Goal: Information Seeking & Learning: Learn about a topic

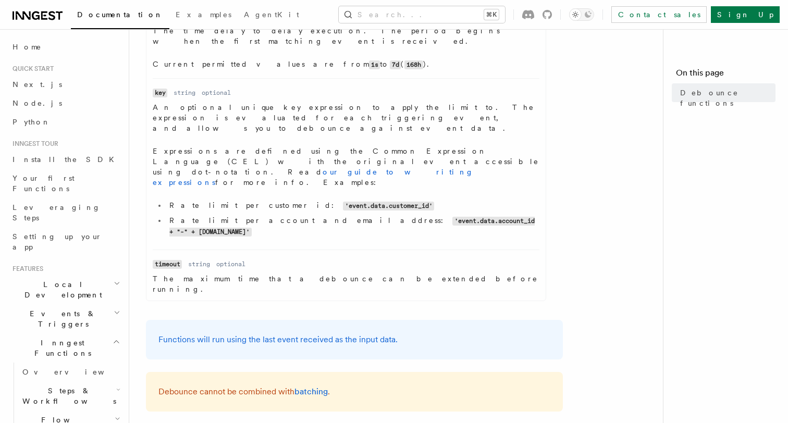
scroll to position [432, 0]
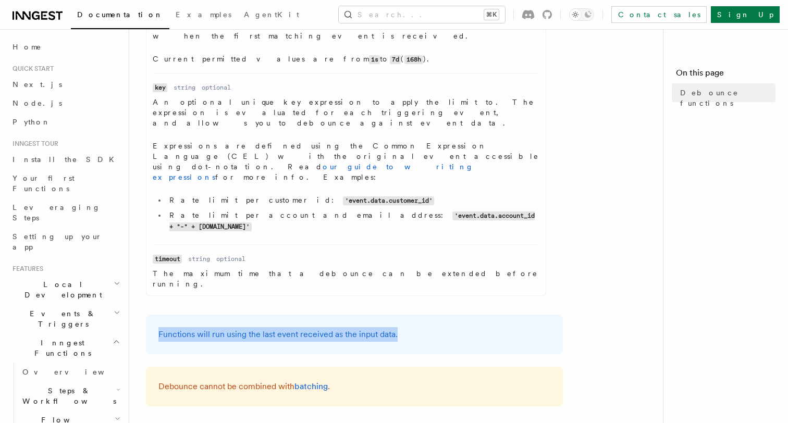
drag, startPoint x: 402, startPoint y: 270, endPoint x: 157, endPoint y: 275, distance: 245.0
click at [157, 315] on div "Functions will run using the last event received as the input data." at bounding box center [354, 335] width 417 height 40
click at [192, 327] on p "Functions will run using the last event received as the input data." at bounding box center [354, 334] width 392 height 15
click at [209, 327] on p "Functions will run using the last event received as the input data." at bounding box center [354, 334] width 392 height 15
click at [237, 327] on p "Functions will run using the last event received as the input data." at bounding box center [354, 334] width 392 height 15
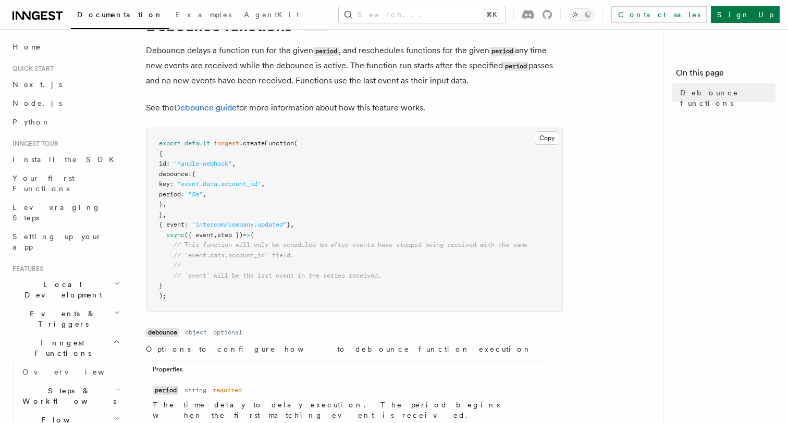
scroll to position [54, 0]
drag, startPoint x: 174, startPoint y: 246, endPoint x: 513, endPoint y: 280, distance: 340.9
click at [513, 281] on pre "export default inngest .createFunction ( { id : "handle-webhook" , debounce : {…" at bounding box center [354, 218] width 416 height 183
click at [513, 280] on pre "export default inngest .createFunction ( { id : "handle-webhook" , debounce : {…" at bounding box center [354, 218] width 416 height 183
drag, startPoint x: 172, startPoint y: 244, endPoint x: 330, endPoint y: 247, distance: 157.9
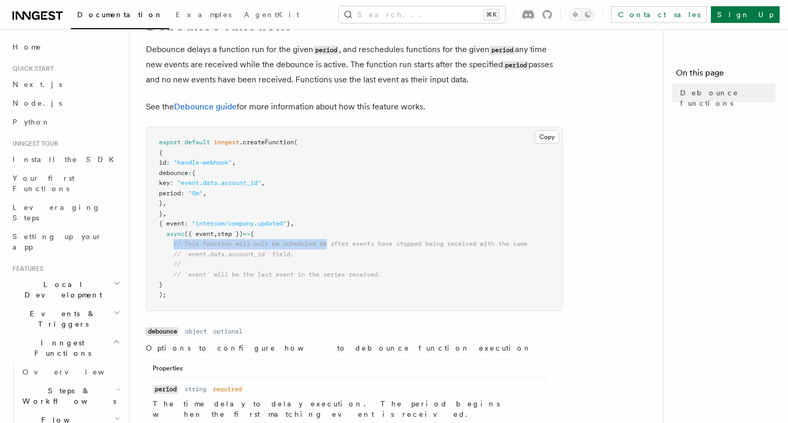
click at [330, 247] on span "// This function will only be scheduled 5m after events have stopped being rece…" at bounding box center [343, 243] width 368 height 7
click at [330, 247] on span "// This function will only be scheduled 5m after events have stopped being rece…" at bounding box center [351, 243] width 354 height 7
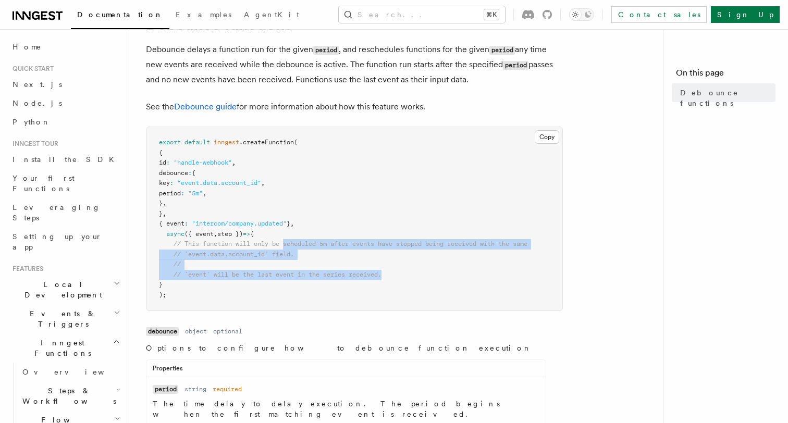
drag, startPoint x: 286, startPoint y: 240, endPoint x: 398, endPoint y: 271, distance: 116.5
click at [398, 271] on pre "export default inngest .createFunction ( { id : "handle-webhook" , debounce : {…" at bounding box center [354, 218] width 416 height 183
drag, startPoint x: 398, startPoint y: 271, endPoint x: 170, endPoint y: 243, distance: 230.0
click at [170, 243] on pre "export default inngest .createFunction ( { id : "handle-webhook" , debounce : {…" at bounding box center [354, 218] width 416 height 183
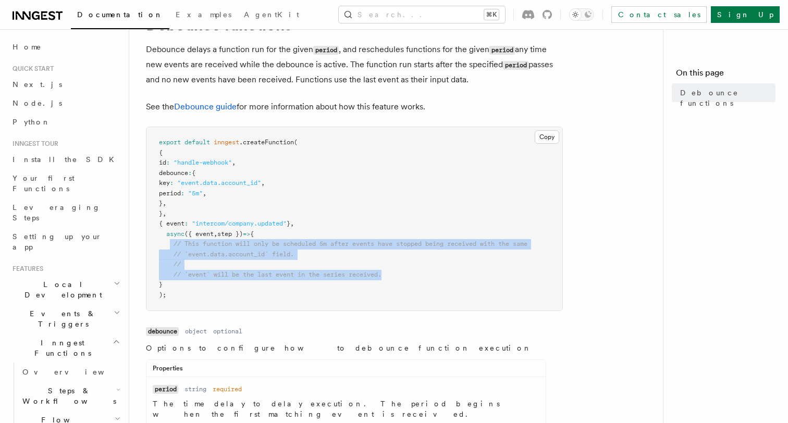
click at [170, 243] on span at bounding box center [166, 243] width 15 height 7
drag, startPoint x: 168, startPoint y: 243, endPoint x: 396, endPoint y: 279, distance: 230.5
click at [396, 279] on pre "export default inngest .createFunction ( { id : "handle-webhook" , debounce : {…" at bounding box center [354, 218] width 416 height 183
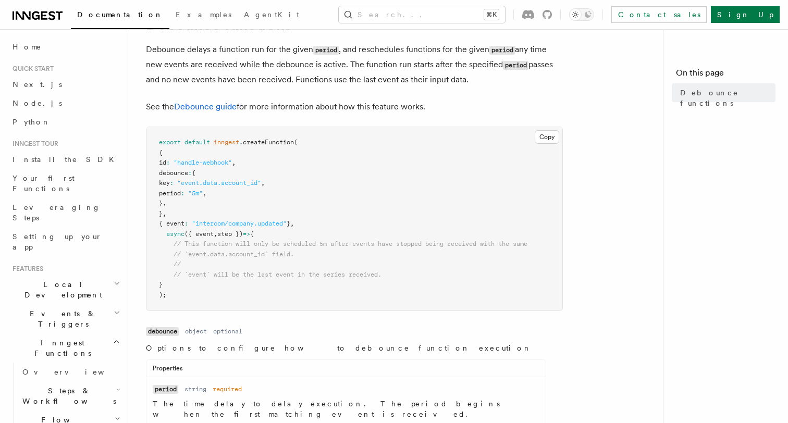
drag, startPoint x: 182, startPoint y: 275, endPoint x: 424, endPoint y: 287, distance: 242.6
click at [424, 287] on pre "export default inngest .createFunction ( { id : "handle-webhook" , debounce : {…" at bounding box center [354, 218] width 416 height 183
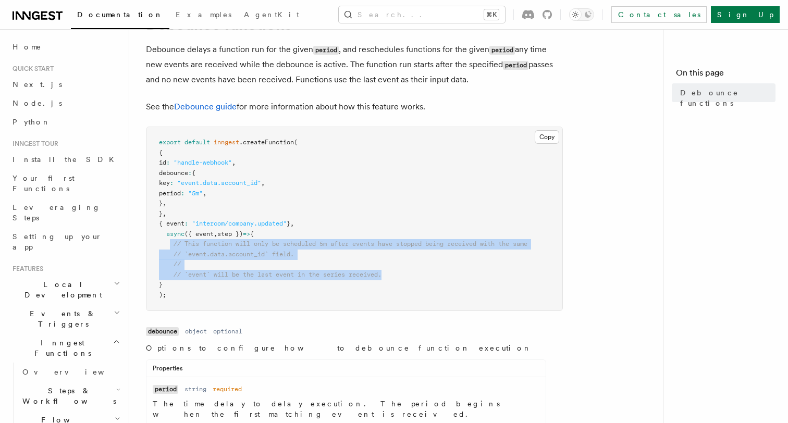
drag, startPoint x: 170, startPoint y: 242, endPoint x: 425, endPoint y: 271, distance: 256.0
click at [425, 271] on pre "export default inngest .createFunction ( { id : "handle-webhook" , debounce : {…" at bounding box center [354, 218] width 416 height 183
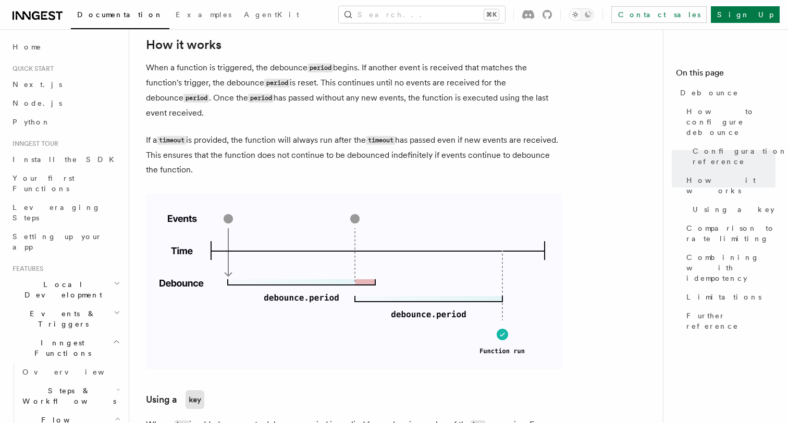
scroll to position [577, 0]
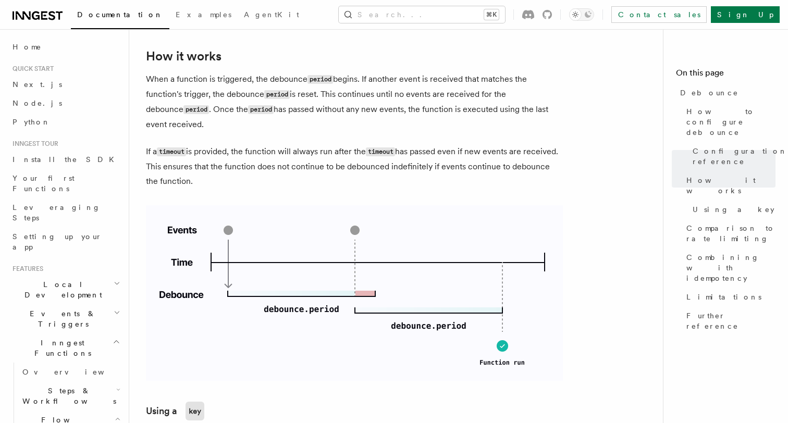
click at [321, 77] on code "period" at bounding box center [320, 79] width 26 height 9
click at [398, 69] on article "Features Inngest Functions Flow Control Debounce Debounce delays function execu…" at bounding box center [400, 265] width 509 height 1595
drag, startPoint x: 535, startPoint y: 83, endPoint x: 467, endPoint y: 84, distance: 67.7
click at [467, 84] on p "When a function is triggered, the debounce period begins. If another event is r…" at bounding box center [354, 102] width 417 height 60
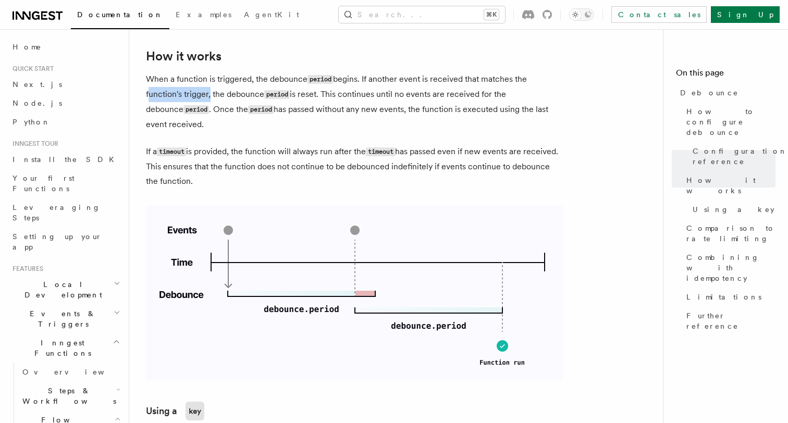
drag, startPoint x: 207, startPoint y: 96, endPoint x: 146, endPoint y: 96, distance: 61.0
click at [146, 96] on p "When a function is triggered, the debounce period begins. If another event is r…" at bounding box center [354, 102] width 417 height 60
click at [203, 96] on p "When a function is triggered, the debounce period begins. If another event is r…" at bounding box center [354, 102] width 417 height 60
drag, startPoint x: 212, startPoint y: 93, endPoint x: 322, endPoint y: 93, distance: 110.0
click at [322, 93] on p "When a function is triggered, the debounce period begins. If another event is r…" at bounding box center [354, 102] width 417 height 60
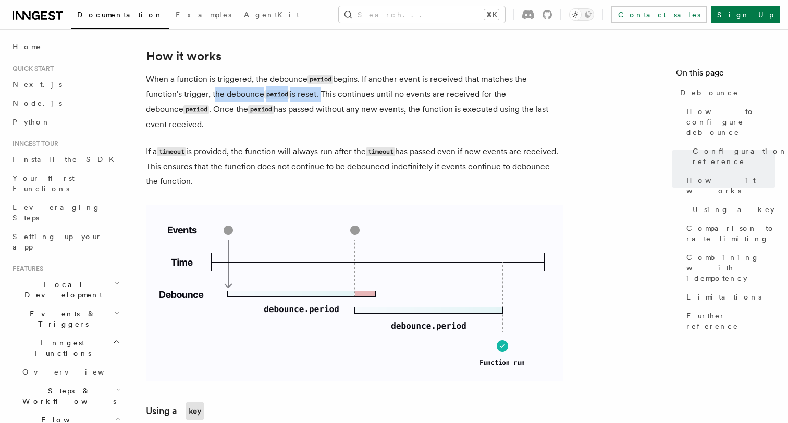
click at [322, 93] on p "When a function is triggered, the debounce period begins. If another event is r…" at bounding box center [354, 102] width 417 height 60
drag, startPoint x: 322, startPoint y: 93, endPoint x: 212, endPoint y: 94, distance: 109.4
click at [212, 94] on p "When a function is triggered, the debounce period begins. If another event is r…" at bounding box center [354, 102] width 417 height 60
click at [324, 94] on p "When a function is triggered, the debounce period begins. If another event is r…" at bounding box center [354, 102] width 417 height 60
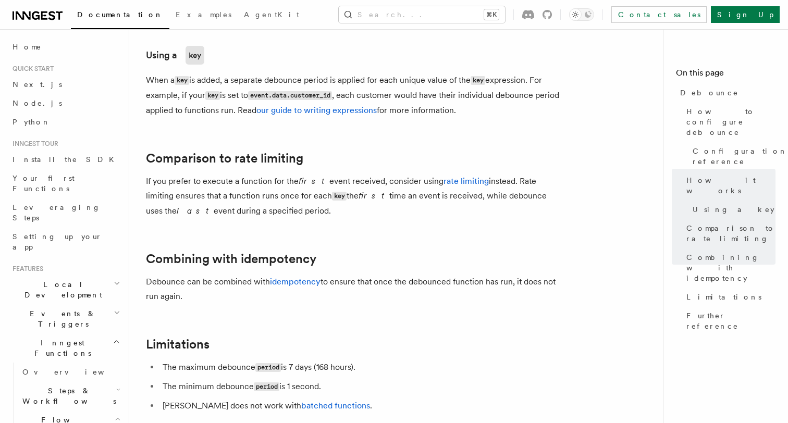
scroll to position [934, 0]
drag, startPoint x: 254, startPoint y: 294, endPoint x: 145, endPoint y: 277, distance: 109.7
click at [146, 277] on p "Debounce can be combined with idempotency to ensure that once the debounced fun…" at bounding box center [354, 288] width 417 height 29
click at [217, 296] on p "Debounce can be combined with idempotency to ensure that once the debounced fun…" at bounding box center [354, 288] width 417 height 29
drag, startPoint x: 217, startPoint y: 296, endPoint x: 151, endPoint y: 279, distance: 68.9
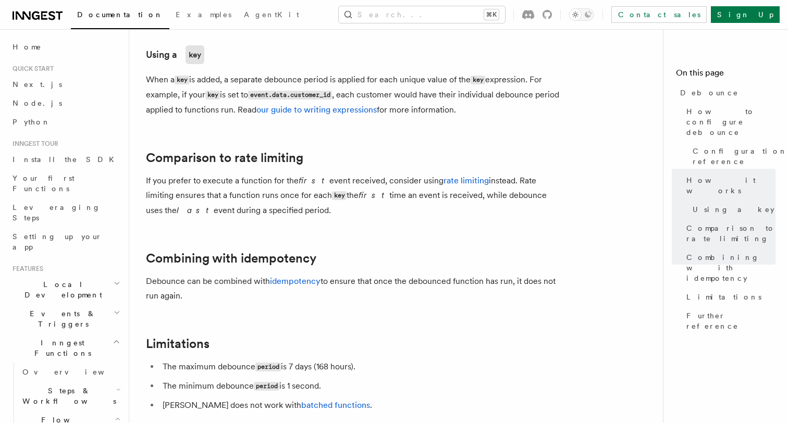
click at [151, 279] on p "Debounce can be combined with idempotency to ensure that once the debounced fun…" at bounding box center [354, 288] width 417 height 29
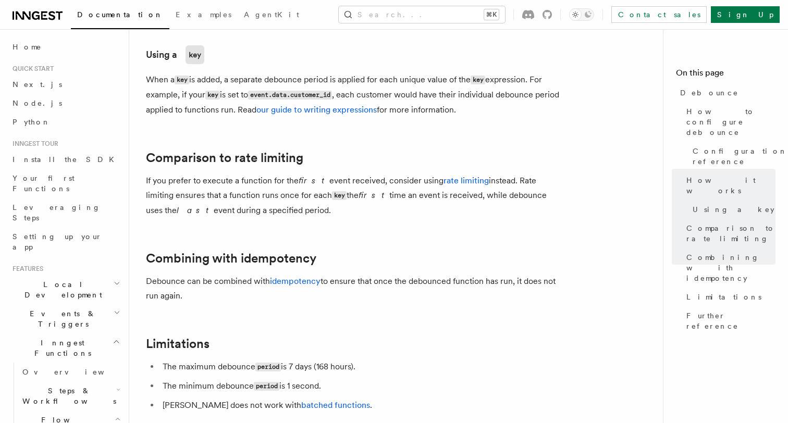
click at [365, 265] on h2 "Combining with idempotency" at bounding box center [354, 258] width 417 height 15
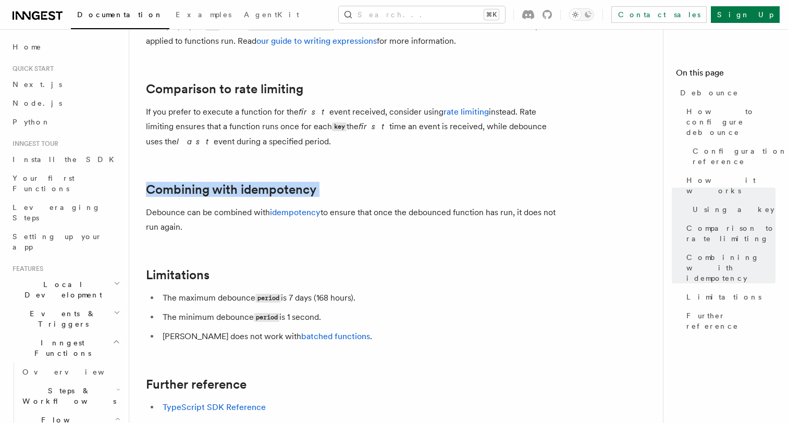
scroll to position [999, 0]
